Goal: Task Accomplishment & Management: Use online tool/utility

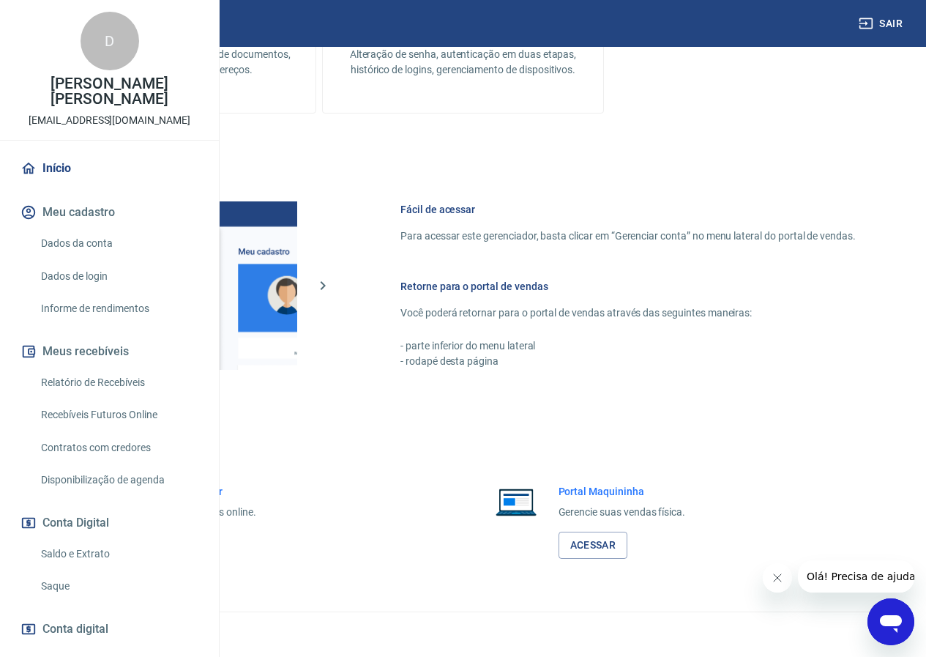
scroll to position [545, 0]
click at [196, 540] on link "Acessar" at bounding box center [161, 545] width 70 height 27
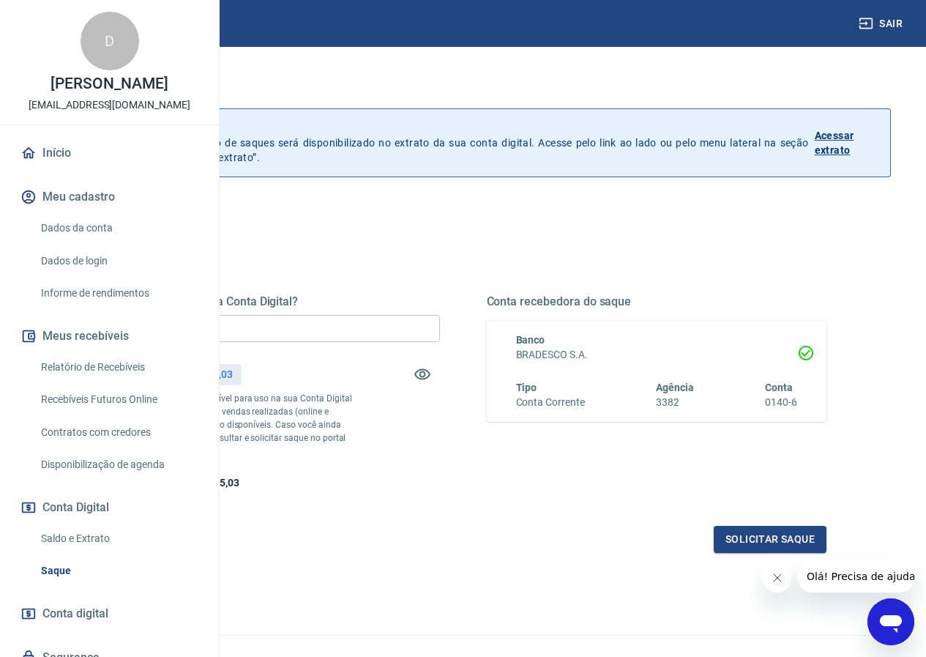
click at [440, 340] on input "R$ 0,00" at bounding box center [270, 328] width 341 height 27
type input "R$ 4.035,03"
click at [740, 553] on button "Solicitar saque" at bounding box center [770, 539] width 113 height 27
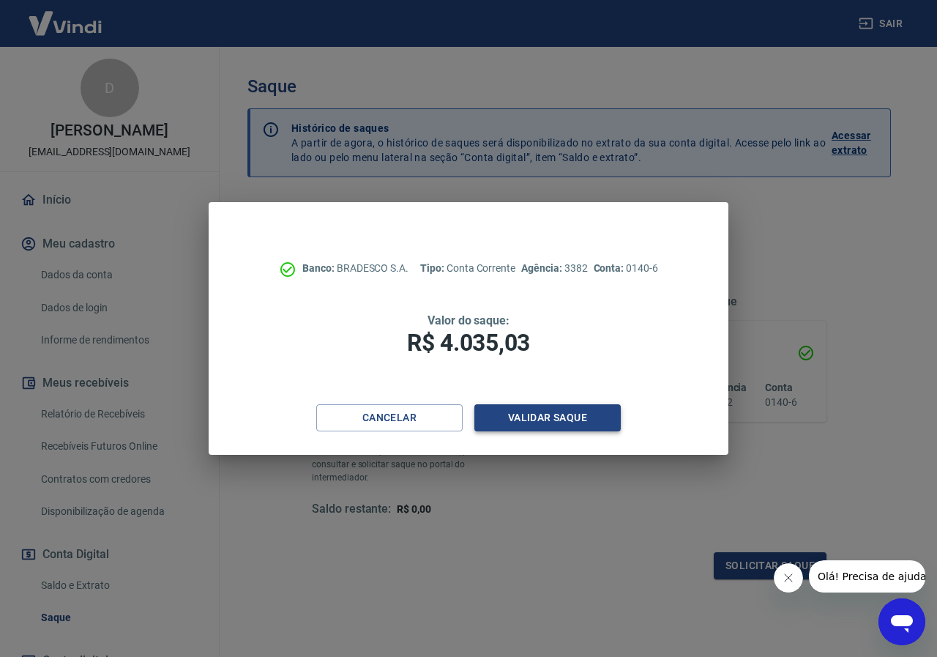
click at [552, 413] on button "Validar saque" at bounding box center [548, 417] width 146 height 27
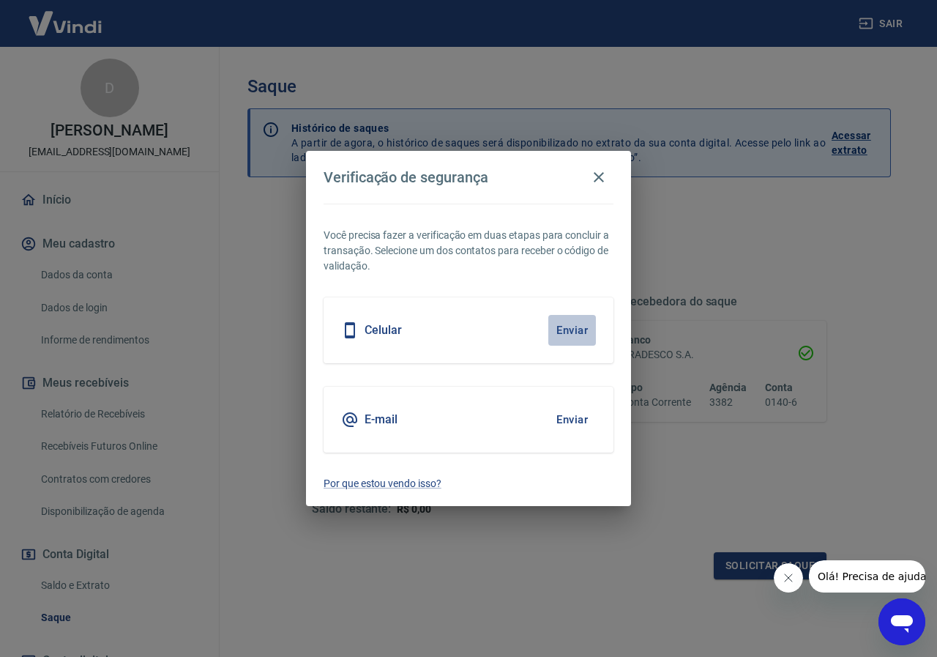
click at [579, 333] on button "Enviar" at bounding box center [573, 330] width 48 height 31
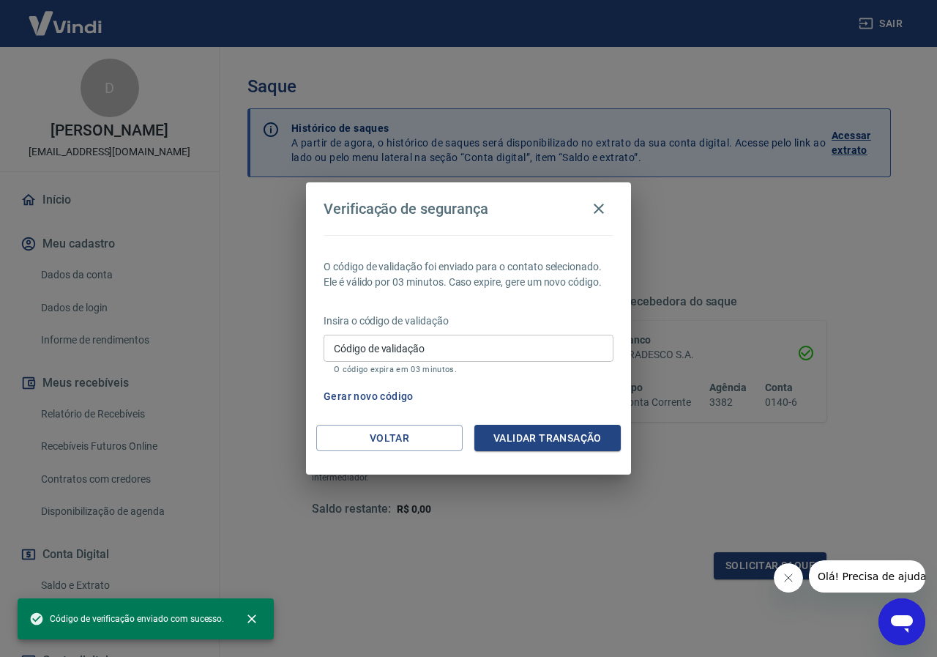
click at [376, 349] on input "Código de validação" at bounding box center [469, 348] width 290 height 27
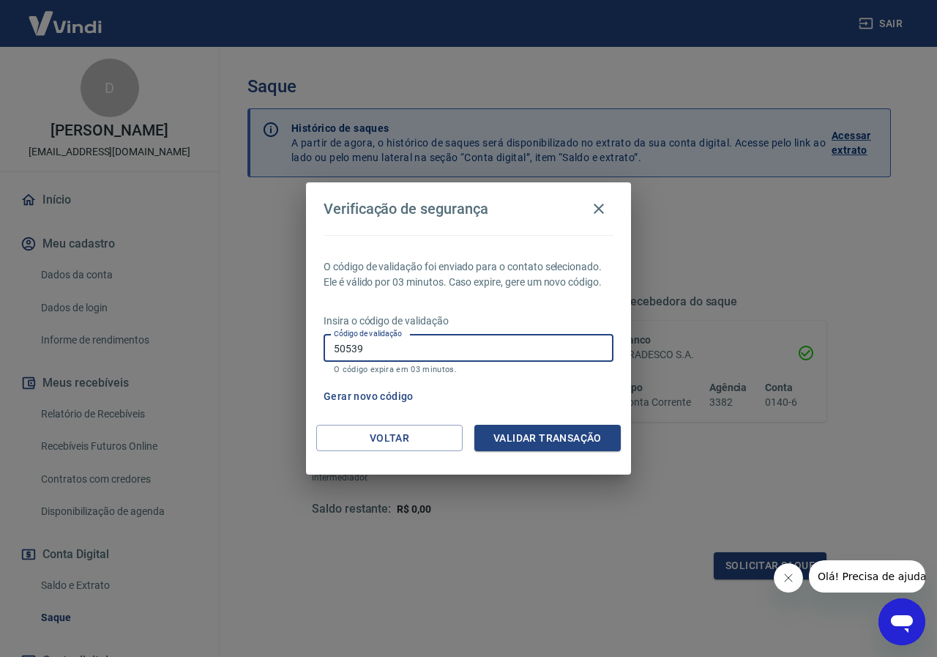
type input "505390"
drag, startPoint x: 387, startPoint y: 354, endPoint x: 294, endPoint y: 342, distance: 94.6
click at [294, 342] on div "Verificação de segurança O código de validação foi enviado para o contato selec…" at bounding box center [468, 328] width 937 height 657
type input "505390"
click at [543, 439] on button "Validar transação" at bounding box center [548, 438] width 146 height 27
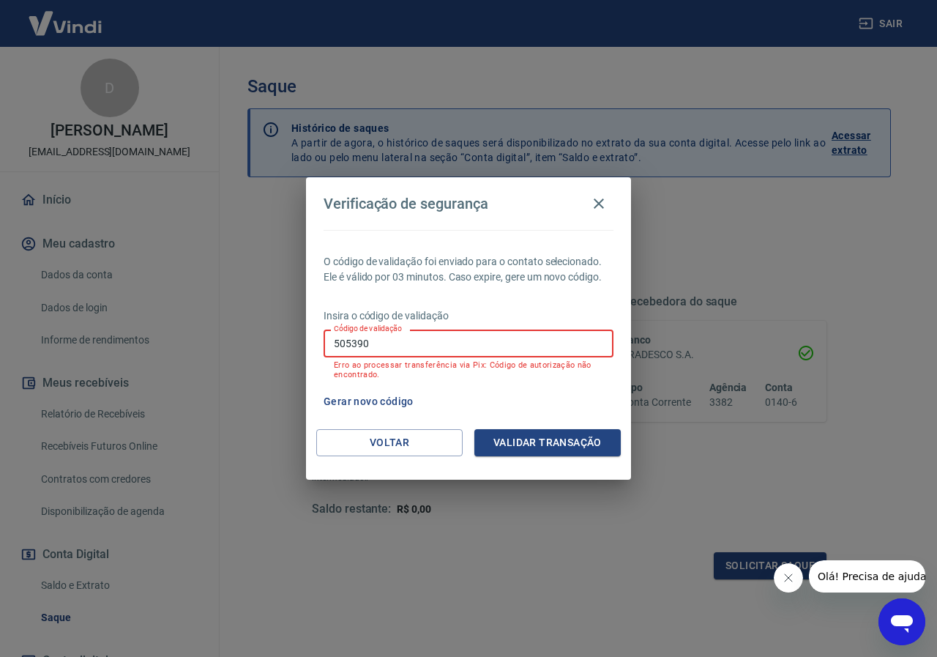
drag, startPoint x: 397, startPoint y: 346, endPoint x: 188, endPoint y: 320, distance: 210.3
click at [189, 321] on div "Verificação de segurança O código de validação foi enviado para o contato selec…" at bounding box center [468, 328] width 937 height 657
click at [363, 404] on button "Gerar novo código" at bounding box center [369, 401] width 102 height 27
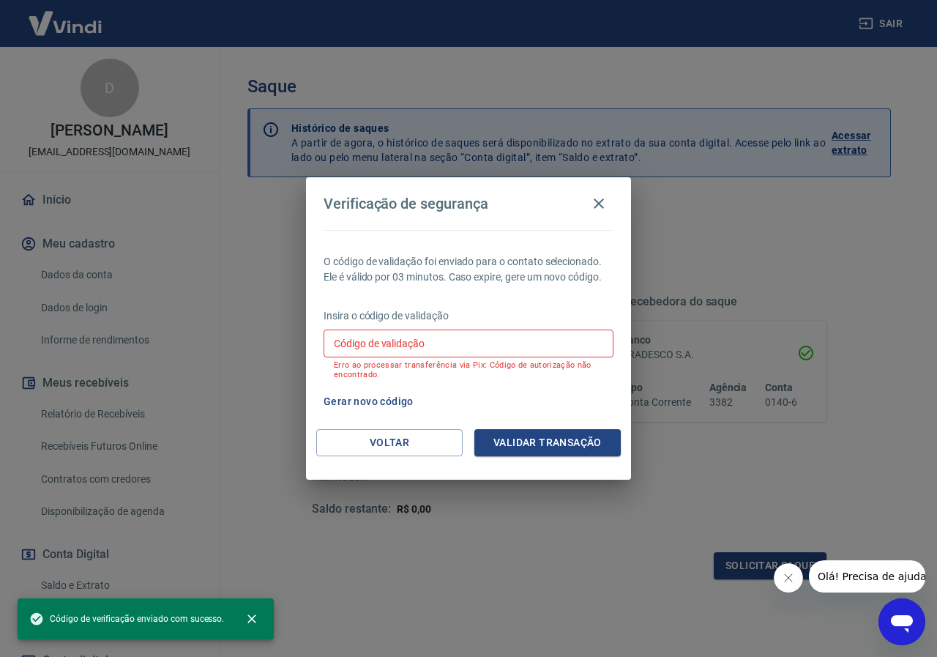
click at [380, 340] on input "Código de validação" at bounding box center [469, 343] width 290 height 27
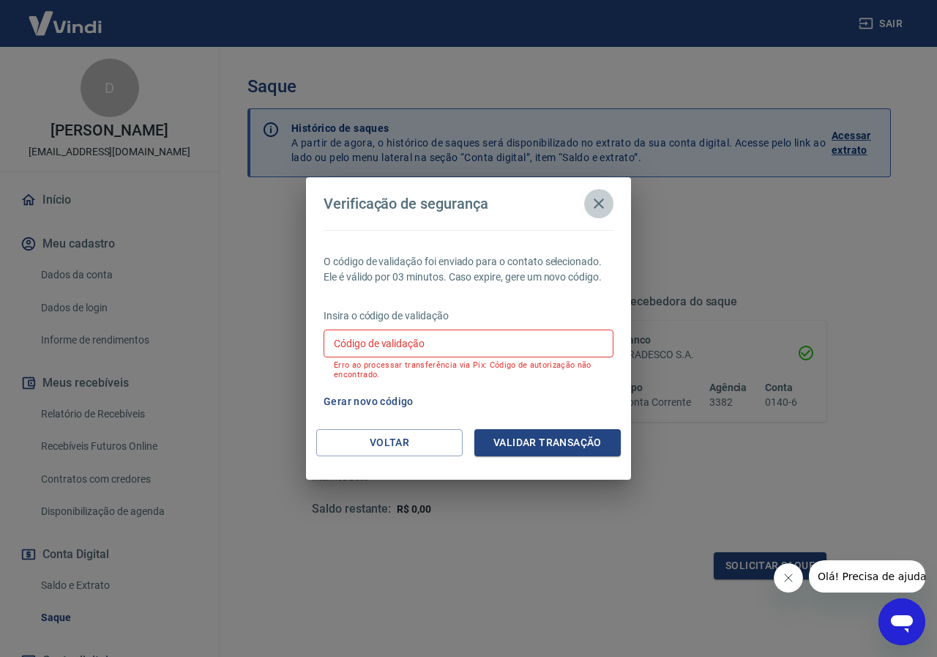
click at [601, 209] on icon "button" at bounding box center [599, 204] width 18 height 18
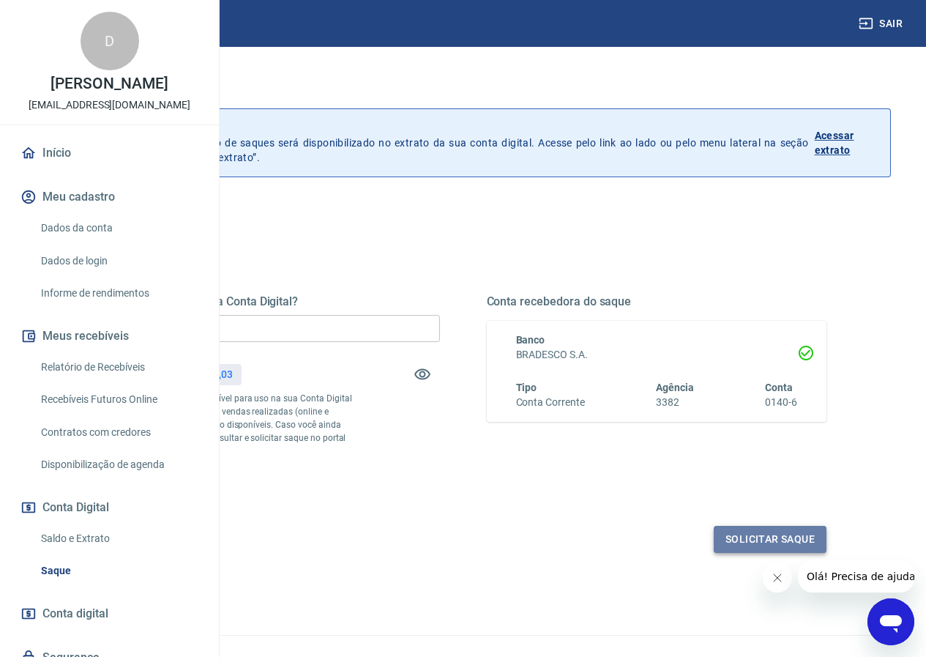
click at [726, 553] on button "Solicitar saque" at bounding box center [770, 539] width 113 height 27
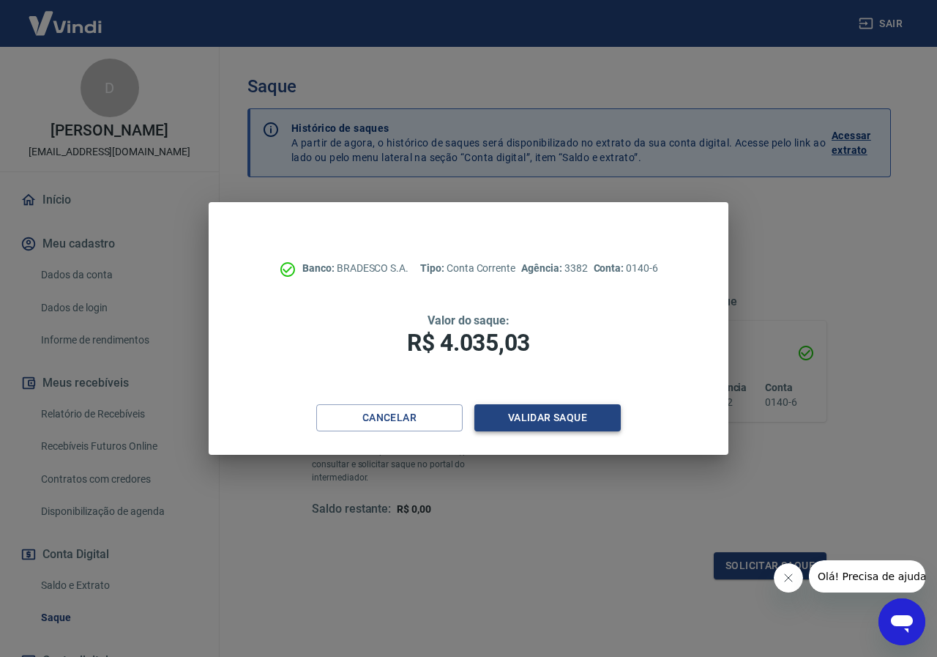
click at [579, 414] on button "Validar saque" at bounding box center [548, 417] width 146 height 27
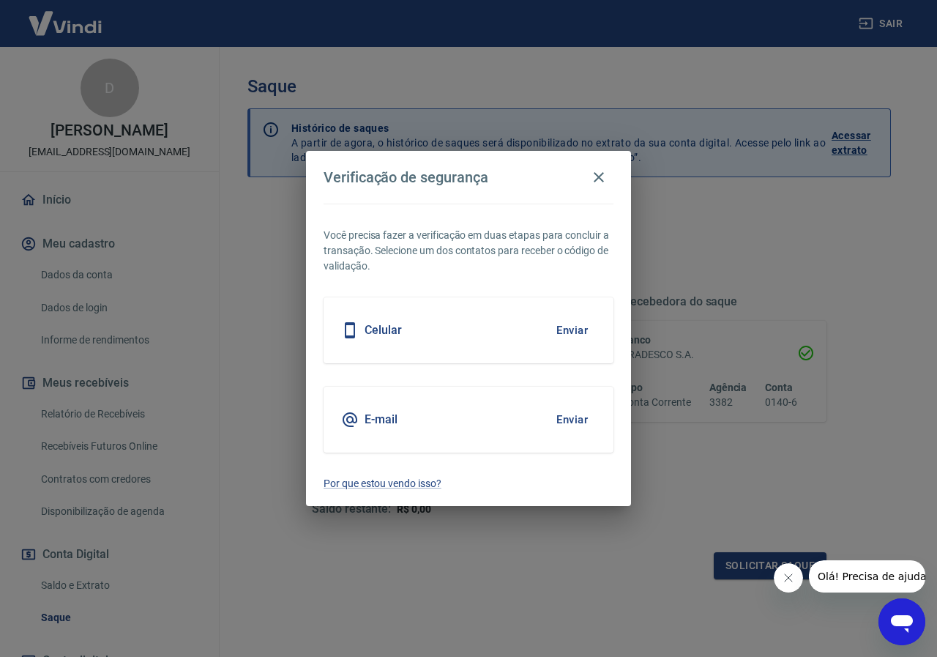
click at [572, 330] on button "Enviar" at bounding box center [573, 330] width 48 height 31
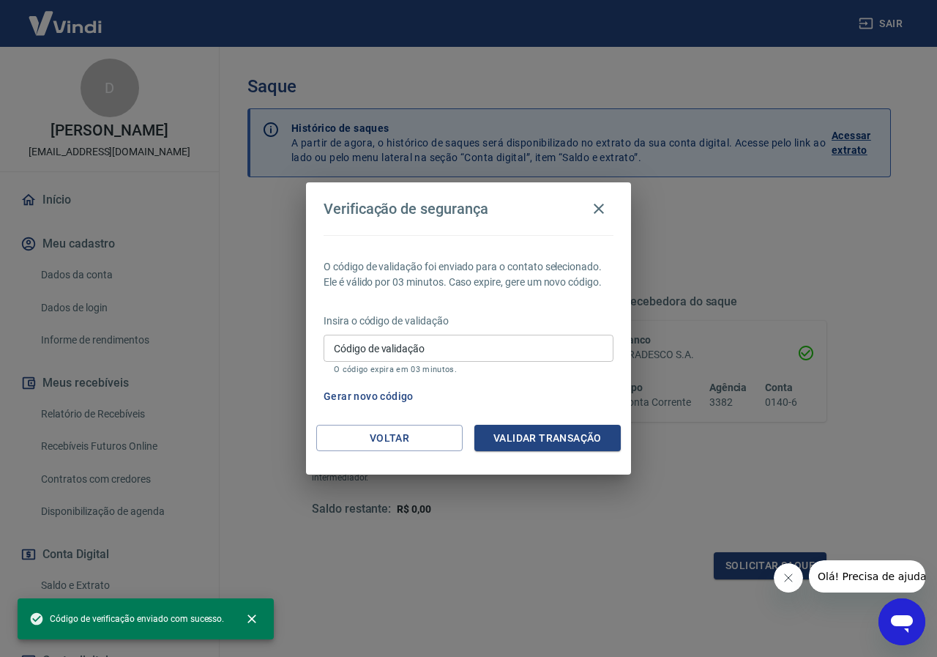
click at [448, 344] on input "Código de validação" at bounding box center [469, 348] width 290 height 27
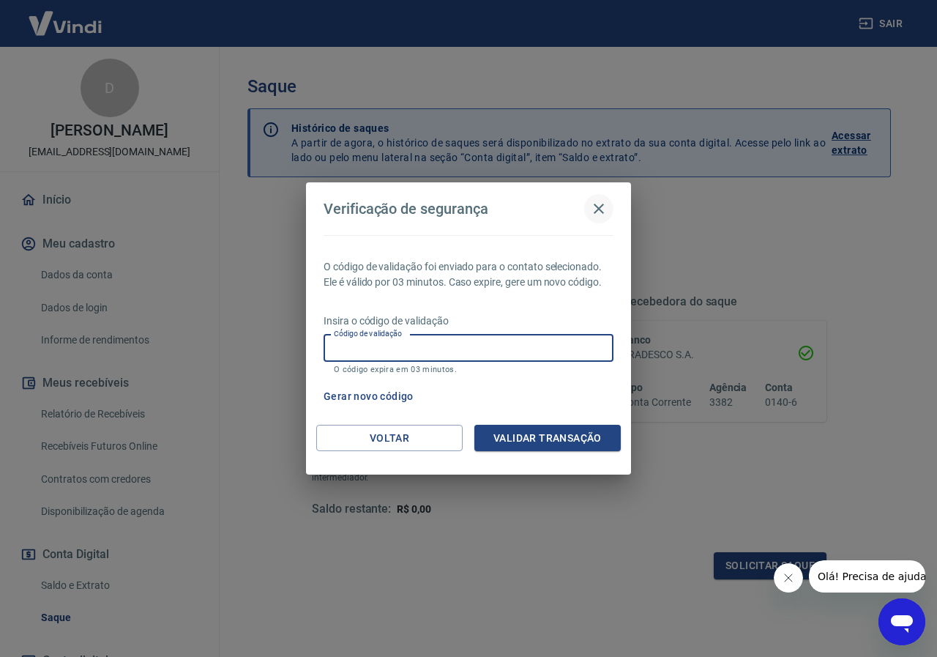
click at [601, 210] on icon "button" at bounding box center [599, 209] width 10 height 10
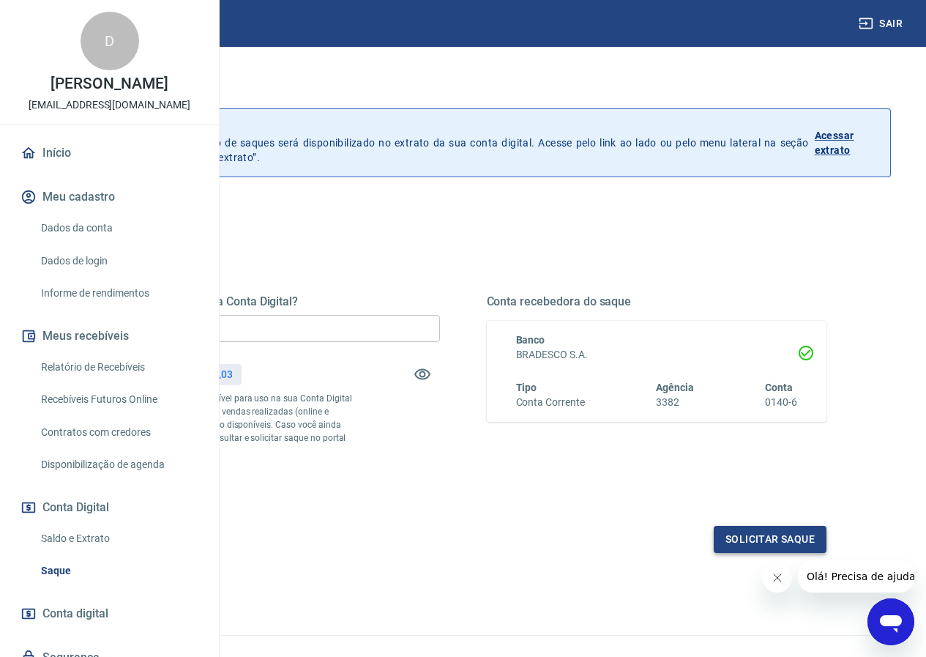
click at [730, 553] on button "Solicitar saque" at bounding box center [770, 539] width 113 height 27
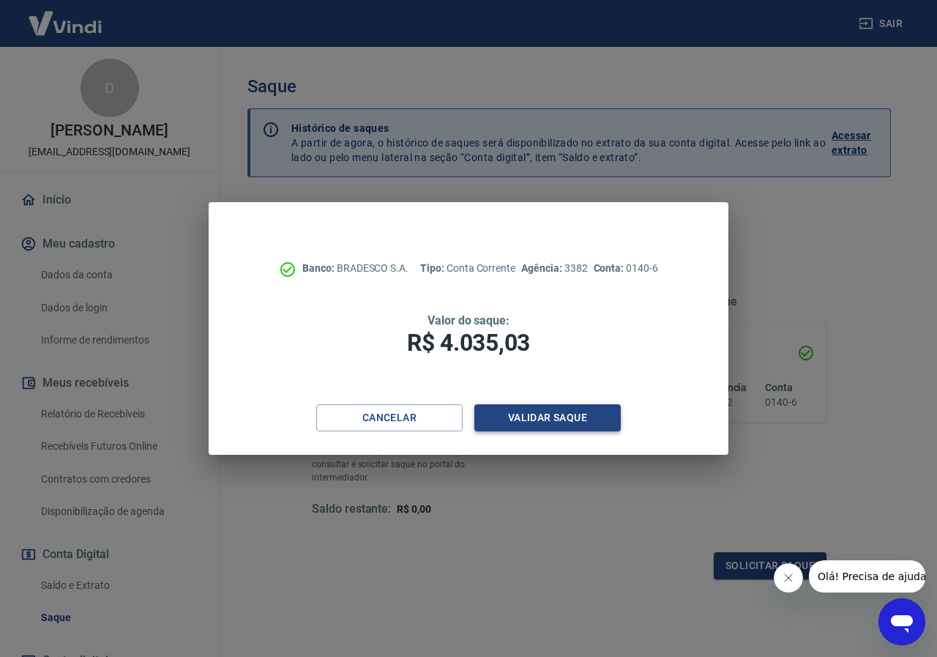
click at [517, 417] on button "Validar saque" at bounding box center [548, 417] width 146 height 27
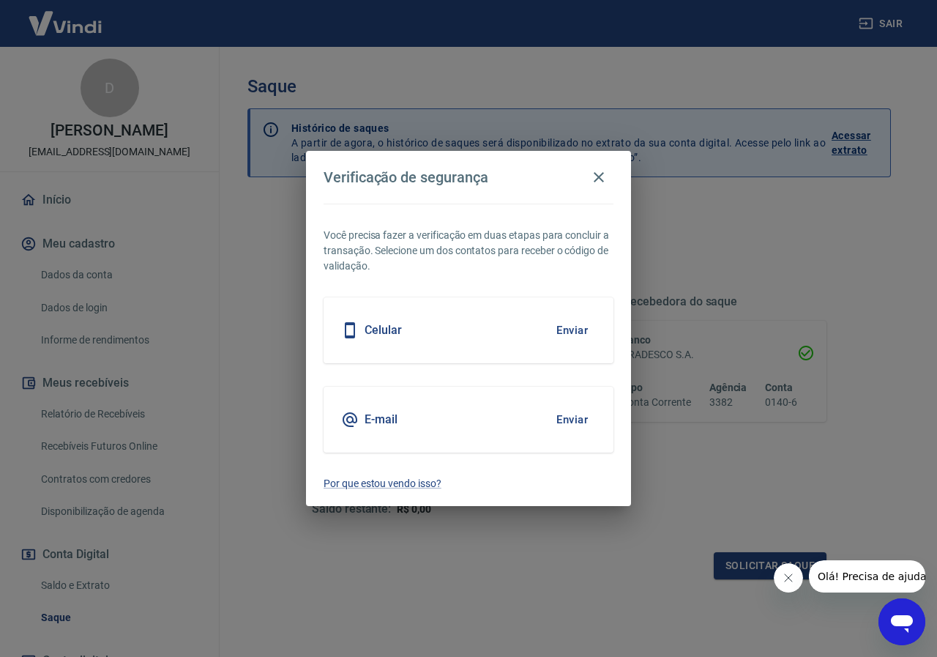
click at [569, 421] on button "Enviar" at bounding box center [573, 419] width 48 height 31
click at [392, 485] on p "Por que estou vendo isso?" at bounding box center [469, 483] width 290 height 15
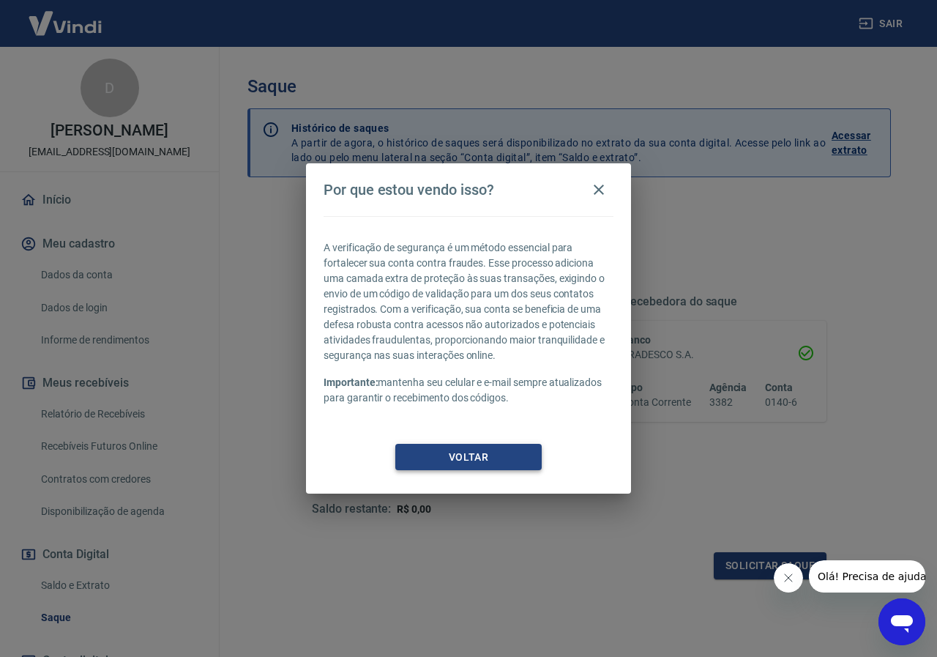
click at [484, 447] on button "Voltar" at bounding box center [468, 457] width 146 height 27
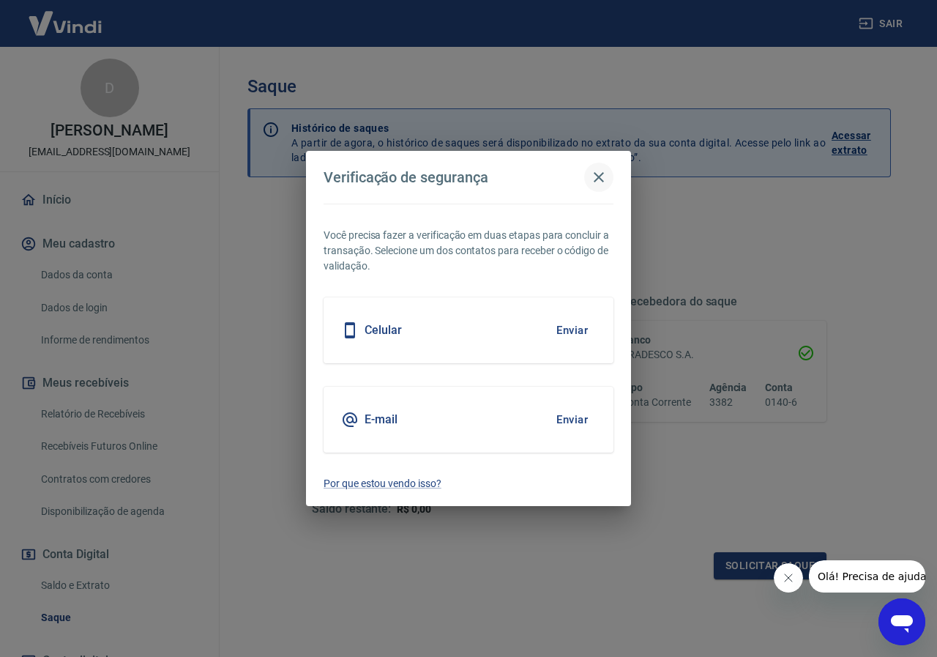
click at [604, 178] on icon "button" at bounding box center [599, 177] width 18 height 18
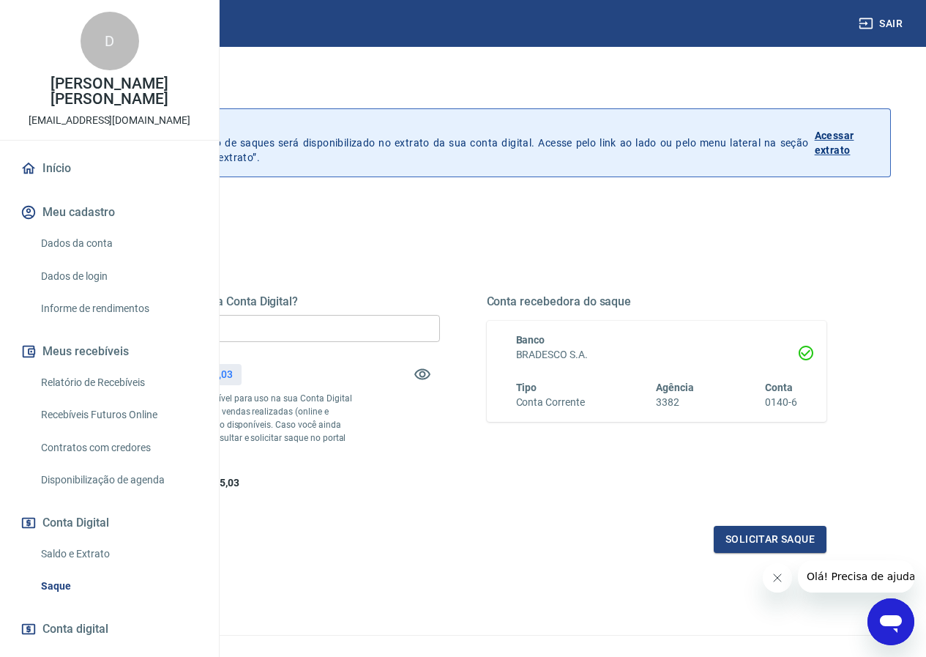
click at [365, 332] on input "R$ 0,00" at bounding box center [270, 328] width 341 height 27
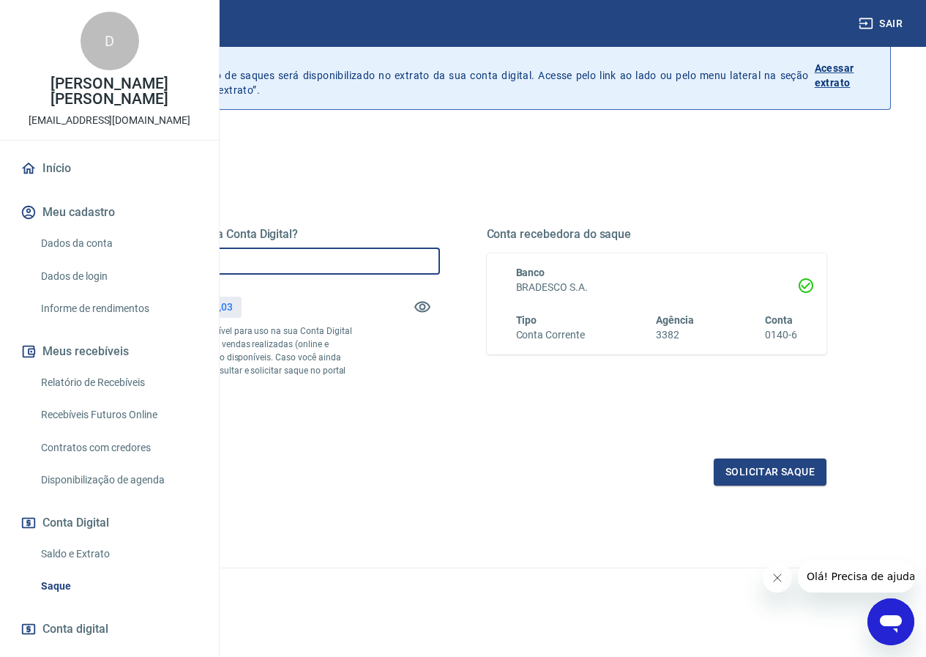
scroll to position [94, 0]
type input "R$ 4.035,03"
click at [775, 467] on button "Solicitar saque" at bounding box center [770, 471] width 113 height 27
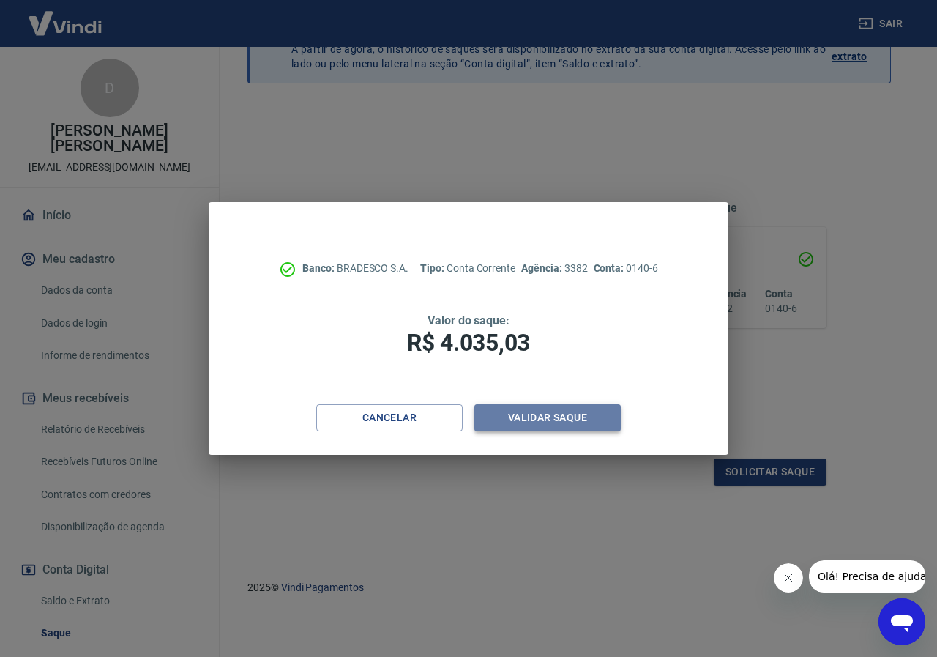
click at [555, 417] on button "Validar saque" at bounding box center [548, 417] width 146 height 27
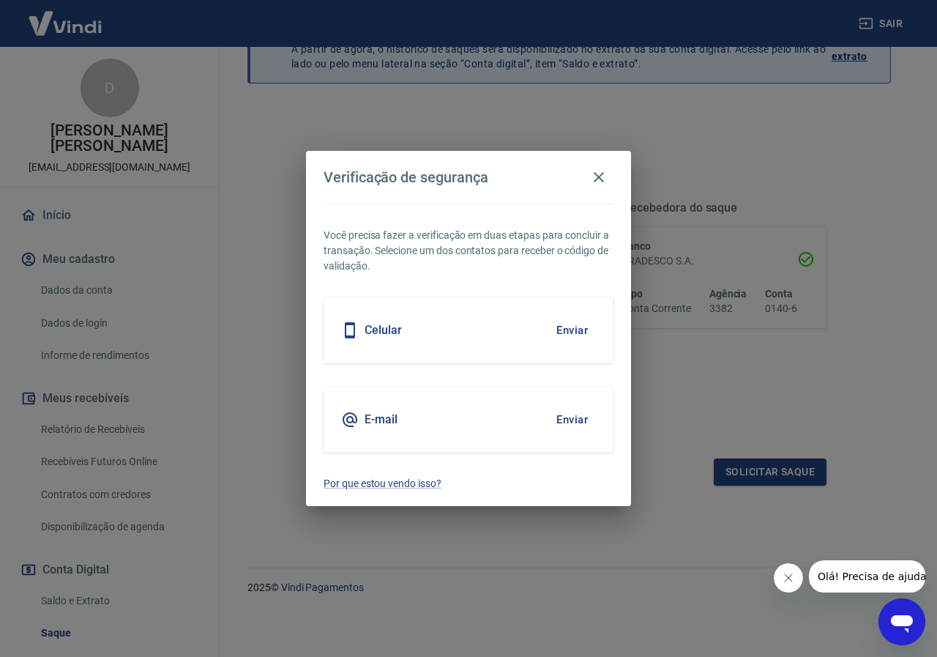
click at [577, 334] on button "Enviar" at bounding box center [573, 330] width 48 height 31
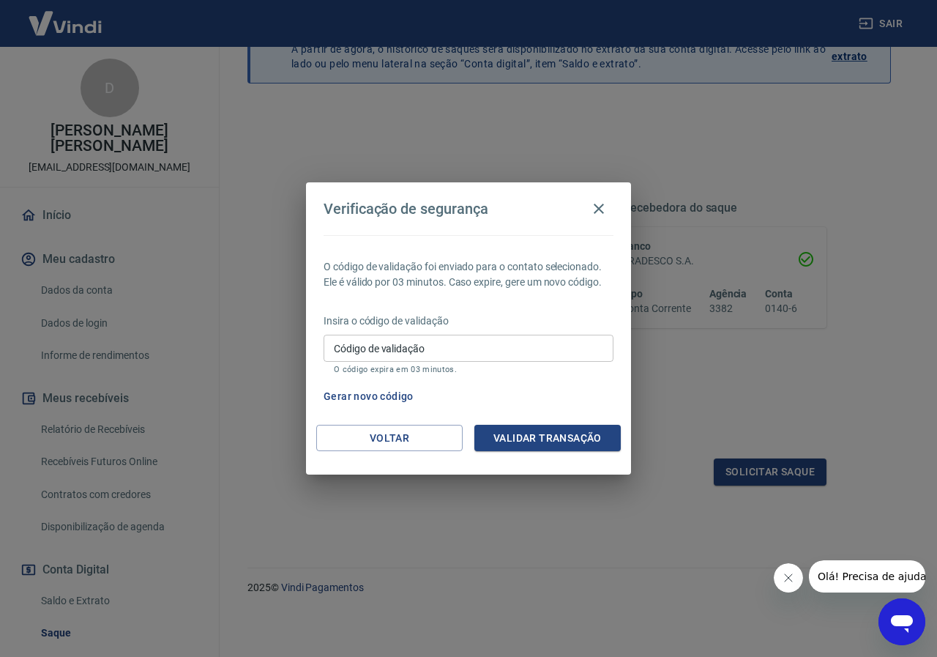
click at [399, 363] on div "Código de validação Código de validação O código expira em 03 minutos." at bounding box center [469, 355] width 290 height 40
click at [386, 353] on input "Código de validação" at bounding box center [469, 348] width 290 height 27
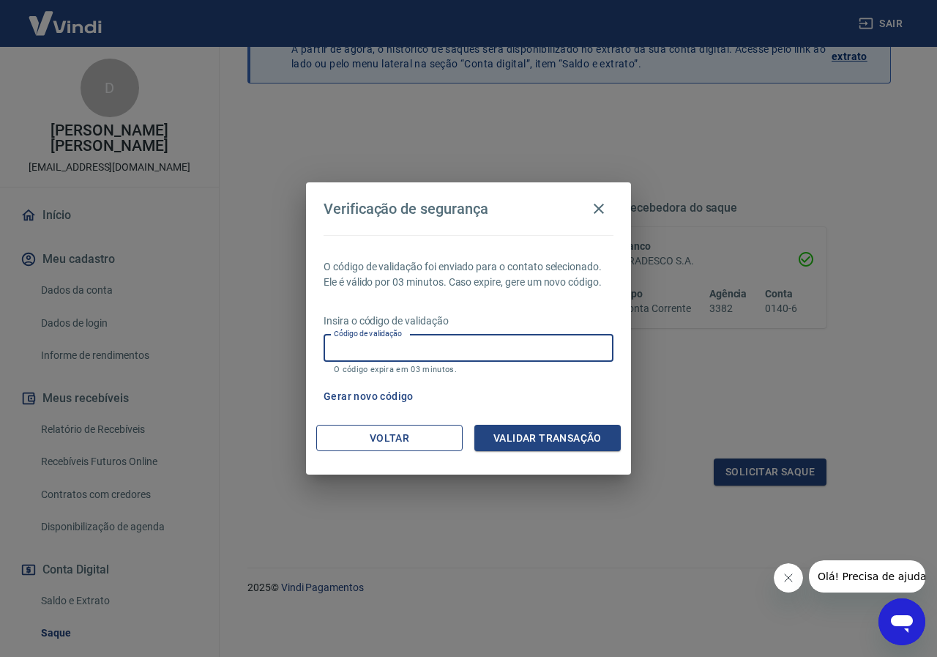
click at [376, 436] on button "Voltar" at bounding box center [389, 438] width 146 height 27
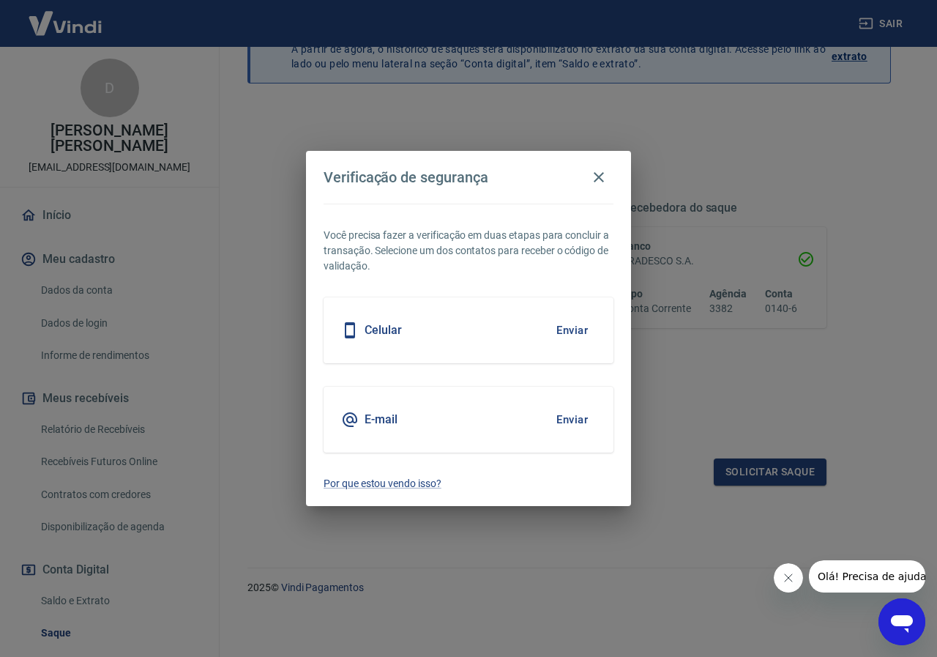
click at [560, 417] on button "Enviar" at bounding box center [573, 419] width 48 height 31
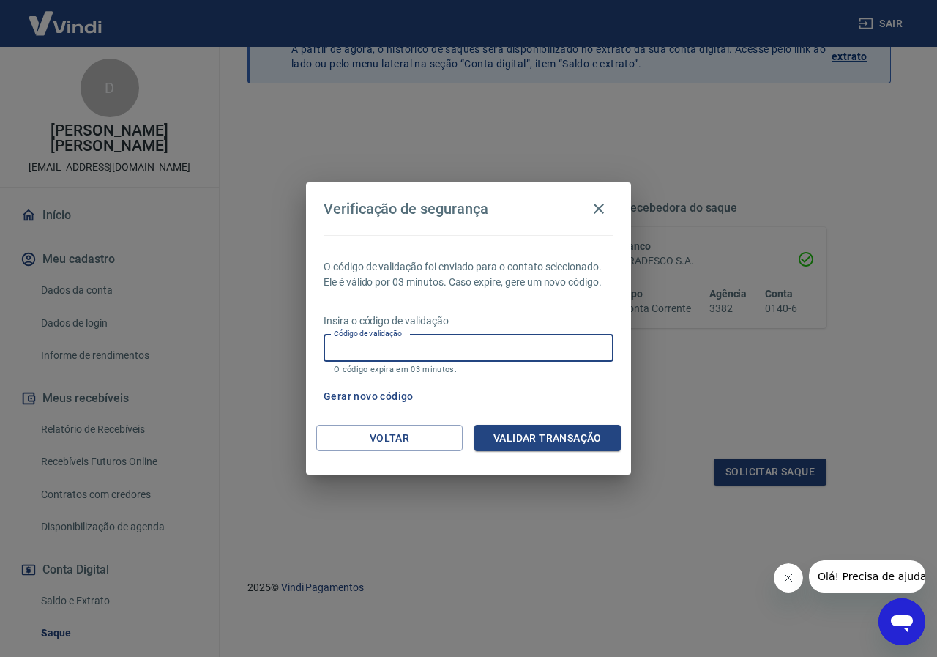
click at [480, 346] on input "Código de validação" at bounding box center [469, 348] width 290 height 27
type input "342800"
click at [513, 431] on button "Validar transação" at bounding box center [548, 438] width 146 height 27
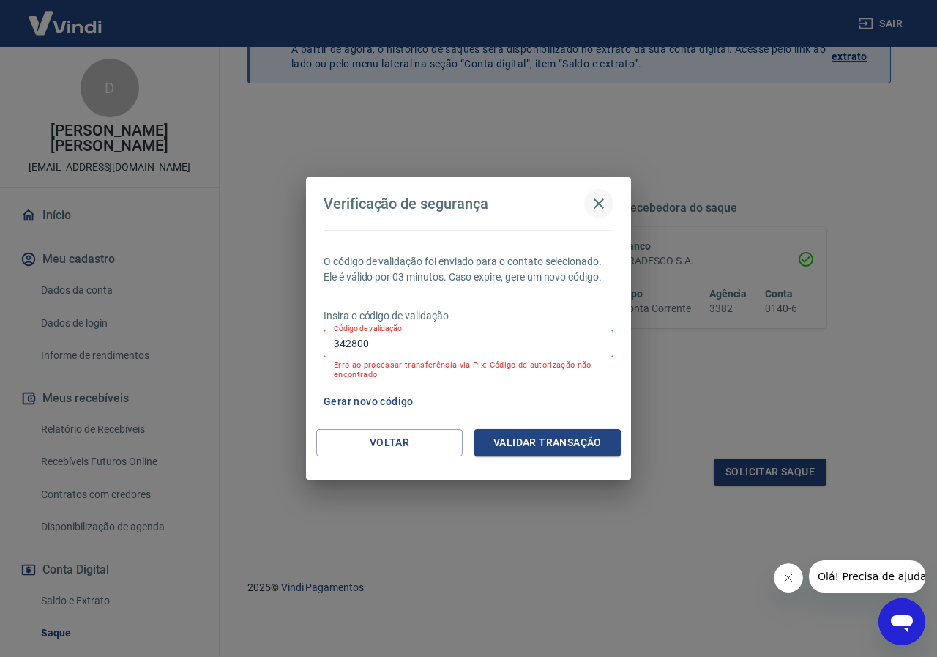
click at [602, 198] on icon "button" at bounding box center [599, 204] width 18 height 18
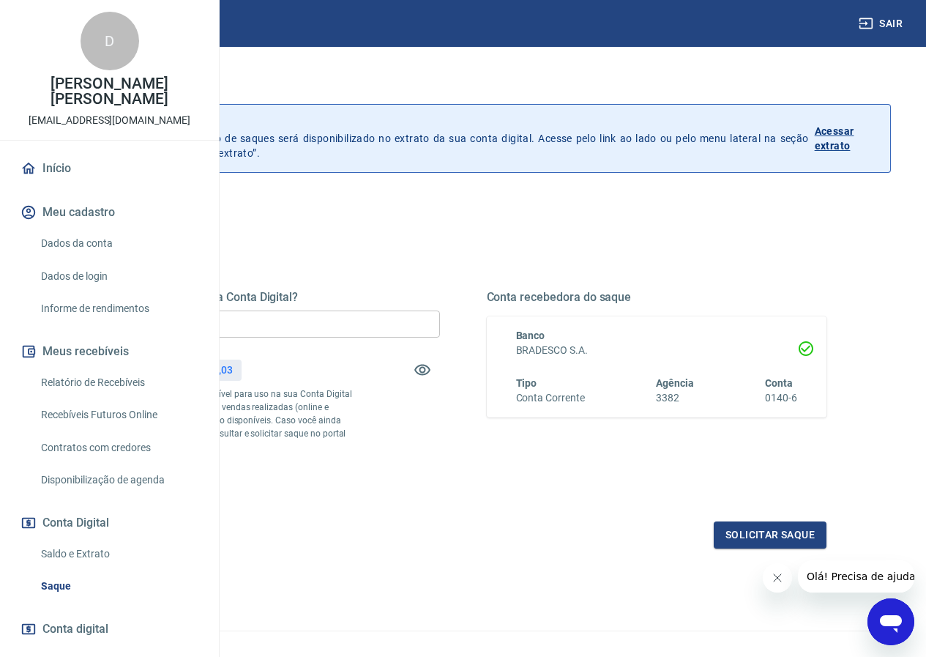
scroll to position [0, 0]
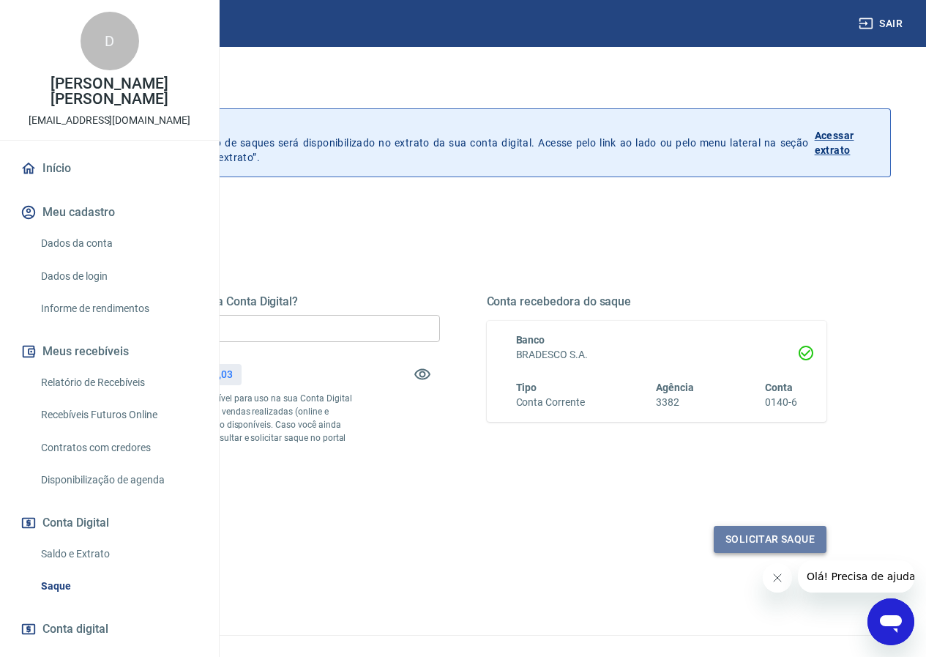
click at [757, 553] on button "Solicitar saque" at bounding box center [770, 539] width 113 height 27
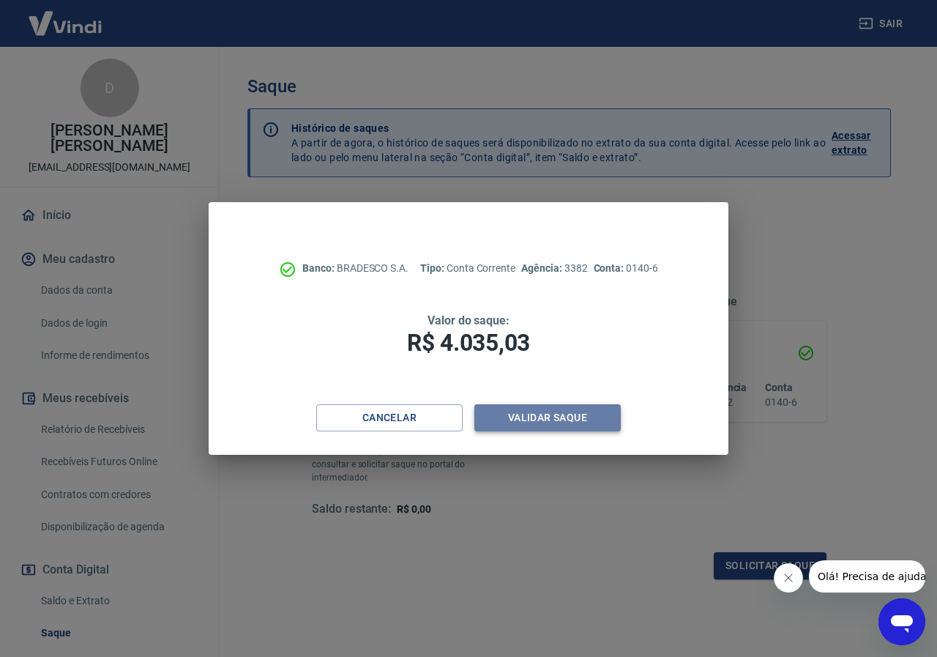
click at [594, 417] on button "Validar saque" at bounding box center [548, 417] width 146 height 27
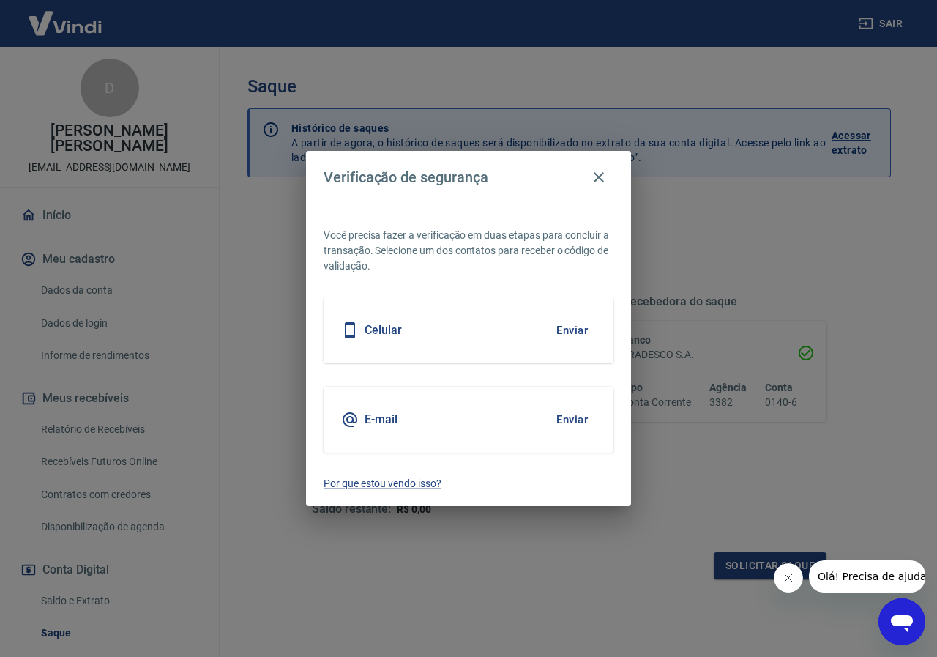
click at [571, 327] on button "Enviar" at bounding box center [573, 330] width 48 height 31
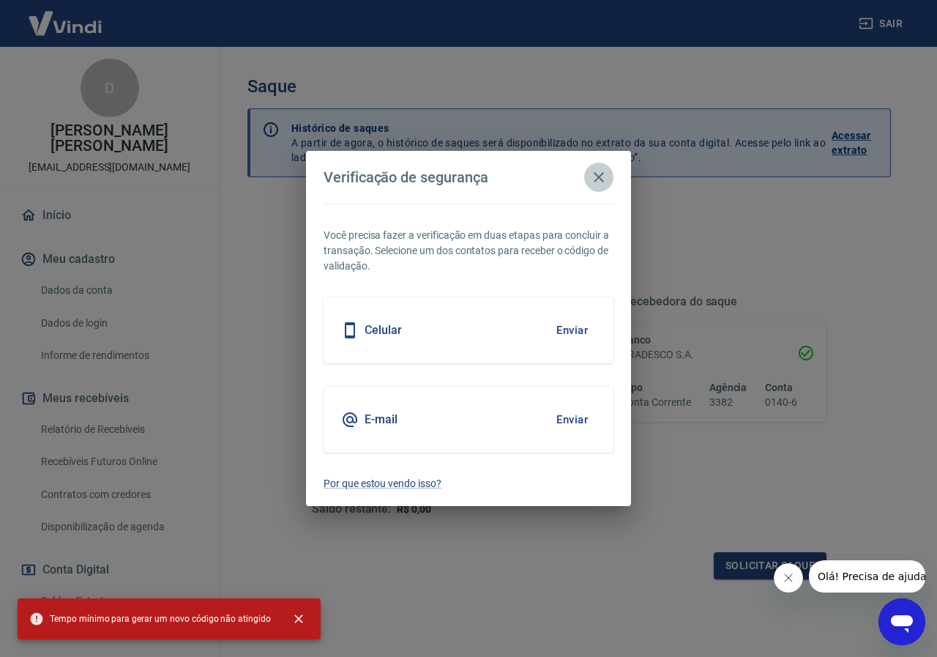
click at [600, 177] on icon "button" at bounding box center [599, 177] width 10 height 10
